Goal: Task Accomplishment & Management: Use online tool/utility

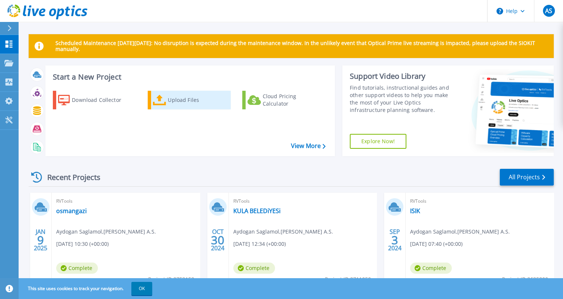
click at [180, 100] on div "Upload Files" at bounding box center [197, 100] width 59 height 15
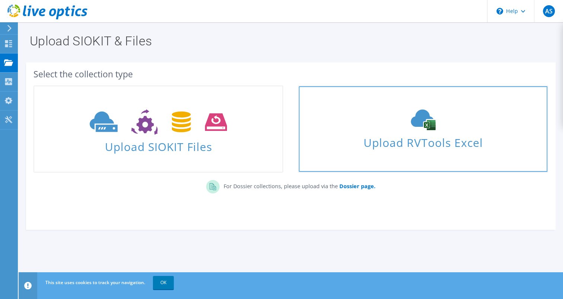
click at [418, 125] on use at bounding box center [423, 120] width 25 height 21
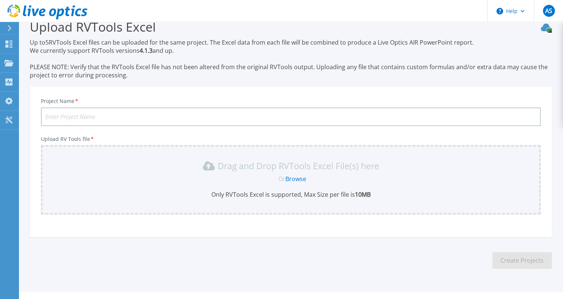
scroll to position [29, 0]
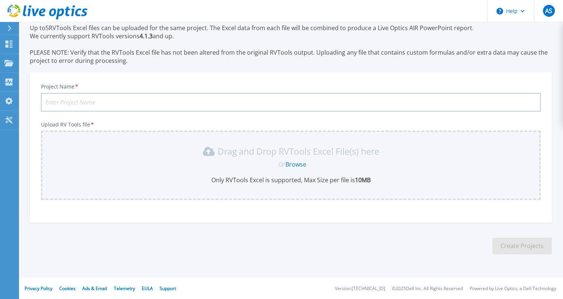
click at [103, 100] on input "Project Name *" at bounding box center [290, 102] width 499 height 19
type input "ACIBADEM"
click at [298, 162] on link "Browse" at bounding box center [295, 164] width 21 height 8
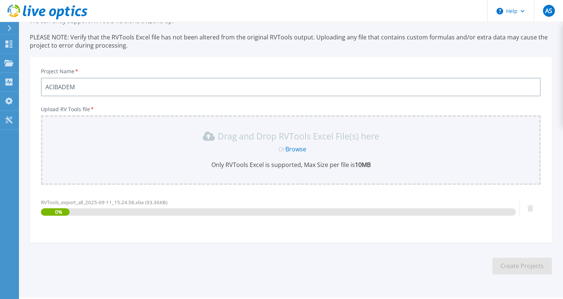
scroll to position [65, 0]
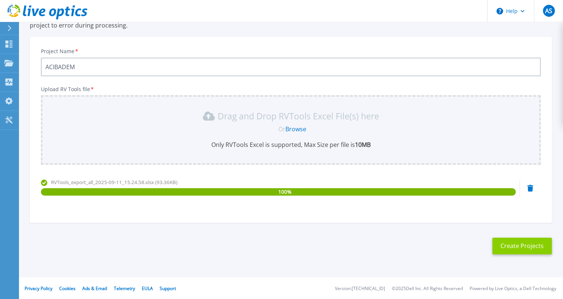
click at [524, 243] on button "Create Projects" at bounding box center [521, 246] width 59 height 17
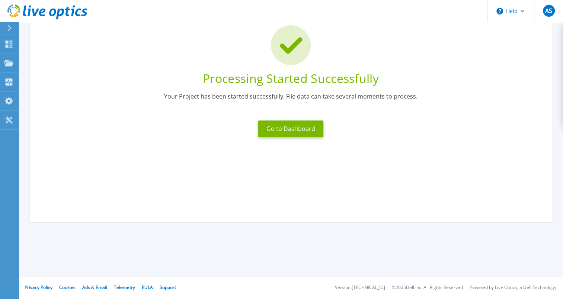
scroll to position [54, 0]
click at [300, 129] on button "Go to Dashboard" at bounding box center [290, 129] width 65 height 17
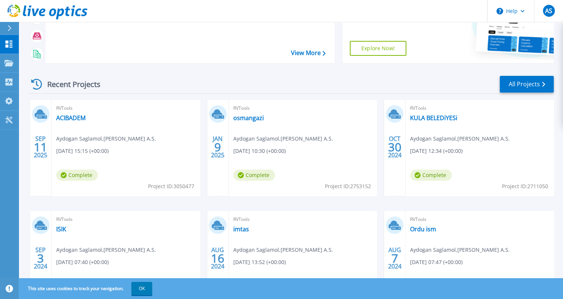
scroll to position [112, 0]
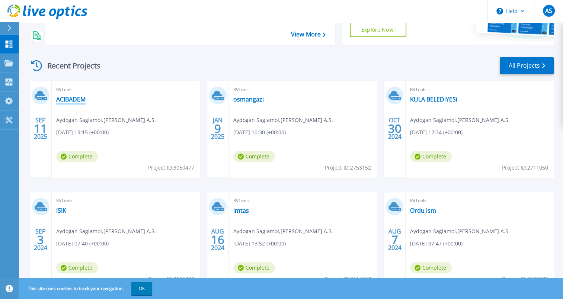
click at [74, 98] on link "ACIBADEM" at bounding box center [70, 99] width 29 height 7
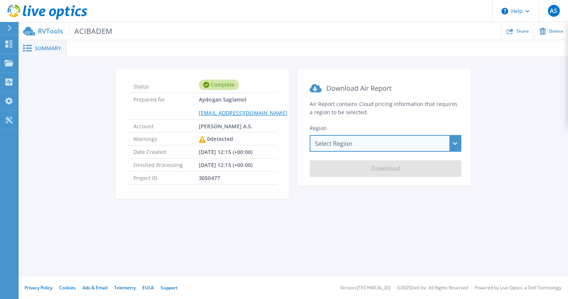
click at [363, 141] on div "Select Region [GEOGRAPHIC_DATA] ([GEOGRAPHIC_DATA]) [GEOGRAPHIC_DATA] ([GEOGRAP…" at bounding box center [386, 143] width 152 height 17
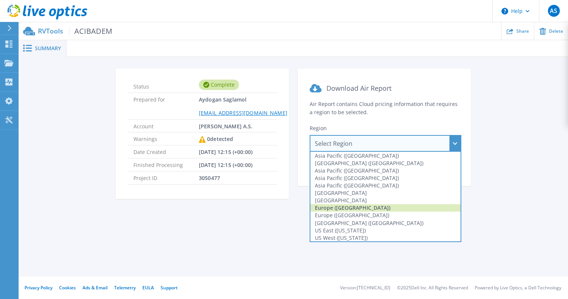
click at [356, 208] on div "Europe ([GEOGRAPHIC_DATA])" at bounding box center [386, 207] width 150 height 7
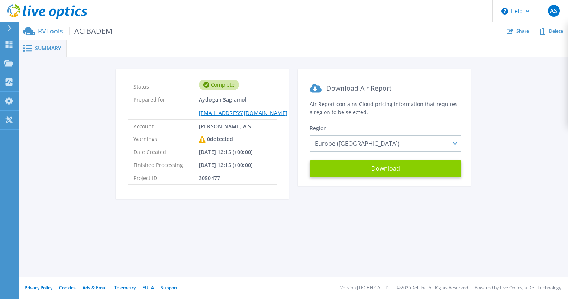
click at [392, 171] on button "Download" at bounding box center [386, 168] width 152 height 17
